Goal: Task Accomplishment & Management: Manage account settings

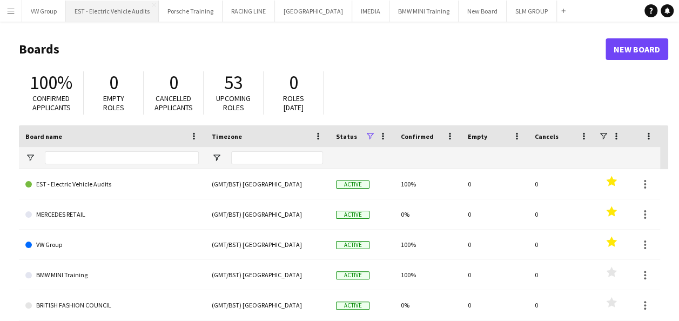
click at [134, 12] on button "EST - Electric Vehicle Audits Close" at bounding box center [112, 11] width 93 height 21
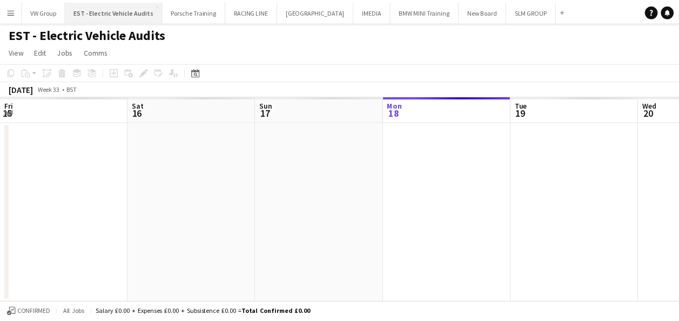
scroll to position [0, 258]
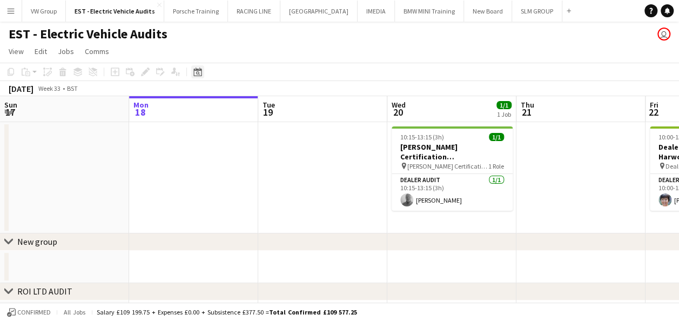
click at [198, 71] on icon "Date picker" at bounding box center [197, 71] width 9 height 9
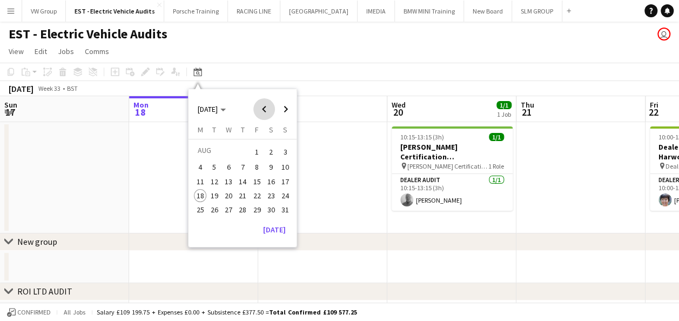
click at [263, 108] on span "Previous month" at bounding box center [264, 109] width 22 height 22
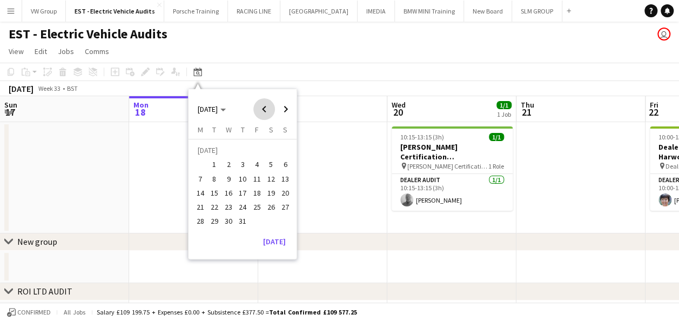
click at [263, 108] on span "Previous month" at bounding box center [264, 109] width 22 height 22
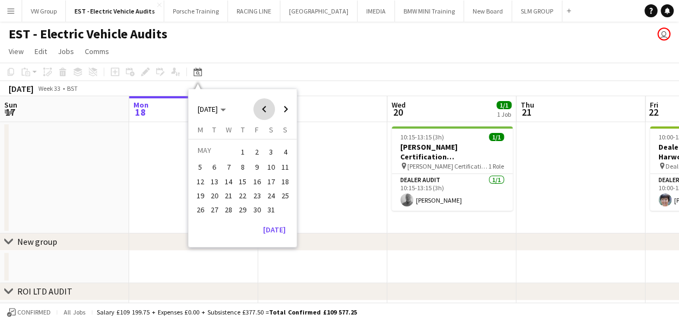
click at [263, 108] on span "Previous month" at bounding box center [264, 109] width 22 height 22
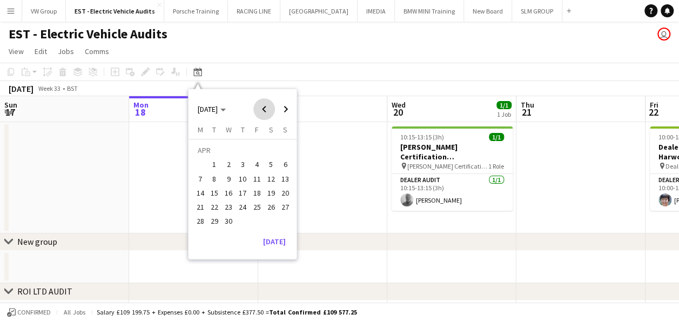
click at [263, 108] on span "Previous month" at bounding box center [264, 109] width 22 height 22
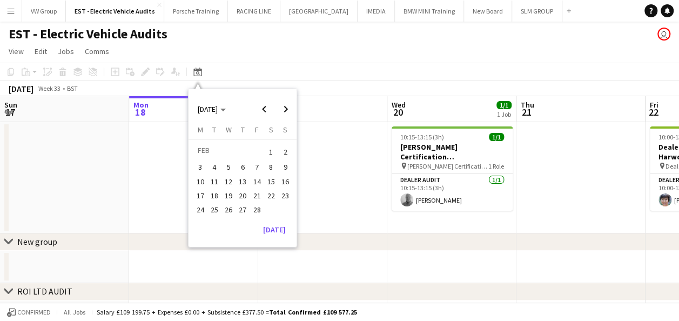
click at [215, 208] on span "25" at bounding box center [214, 209] width 13 height 13
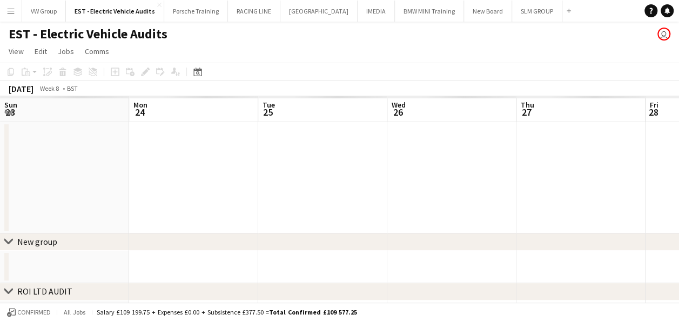
scroll to position [0, 371]
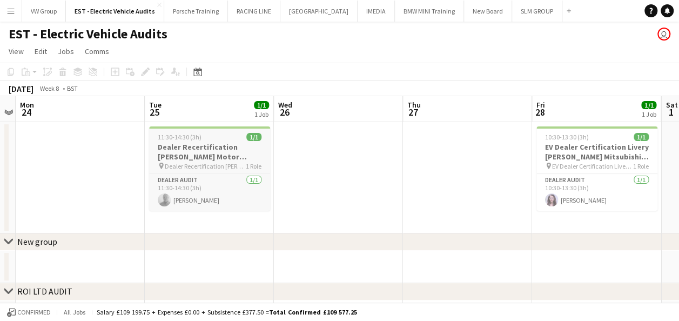
click at [225, 131] on app-job-card "11:30-14:30 (3h) 1/1 Dealer Recertification John Clark Motor Group Mini Dundee …" at bounding box center [209, 168] width 121 height 84
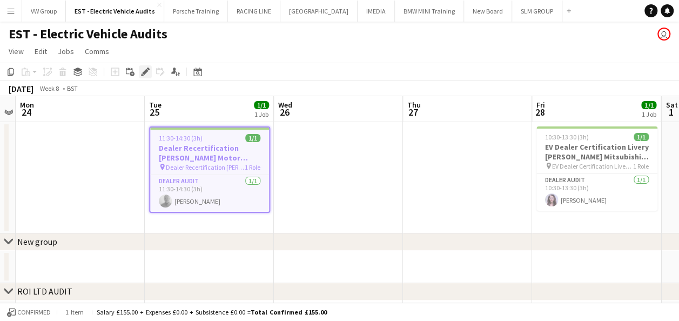
click at [142, 69] on icon "Edit" at bounding box center [145, 71] width 9 height 9
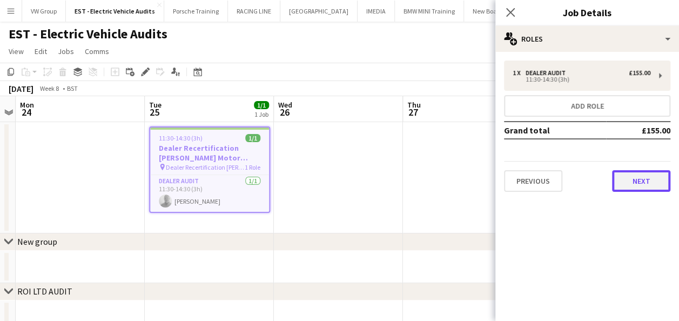
click at [651, 182] on button "Next" at bounding box center [641, 181] width 58 height 22
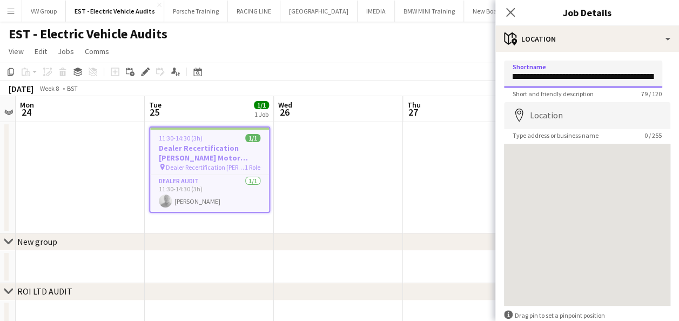
scroll to position [0, 159]
drag, startPoint x: 511, startPoint y: 77, endPoint x: 671, endPoint y: 73, distance: 159.3
click at [671, 73] on mat-expansion-panel "**********" at bounding box center [587, 186] width 184 height 269
click at [455, 159] on app-date-cell at bounding box center [467, 177] width 129 height 111
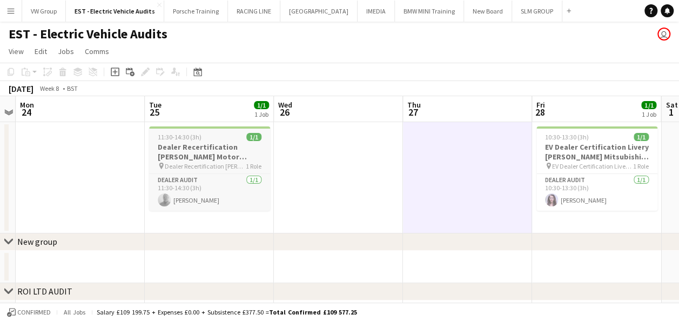
click at [216, 134] on div "11:30-14:30 (3h) 1/1" at bounding box center [209, 137] width 121 height 8
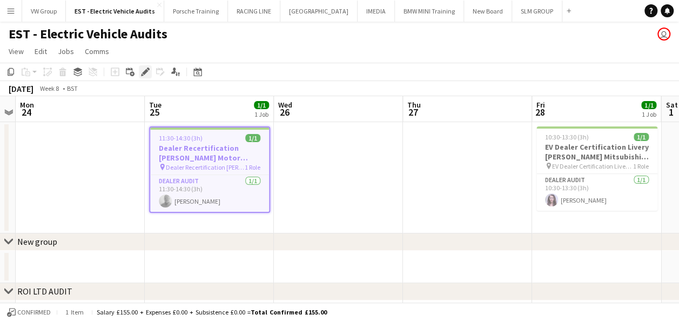
click at [144, 72] on icon at bounding box center [145, 72] width 6 height 6
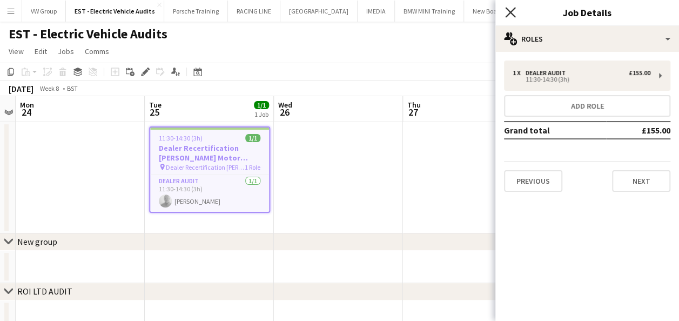
click at [513, 12] on icon "Close pop-in" at bounding box center [510, 12] width 10 height 10
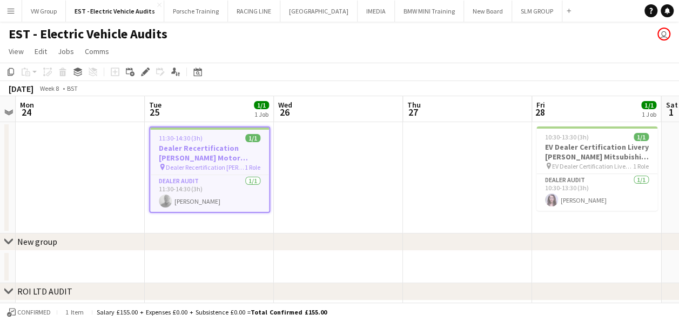
click at [404, 203] on app-date-cell at bounding box center [467, 177] width 129 height 111
